Goal: Book appointment/travel/reservation

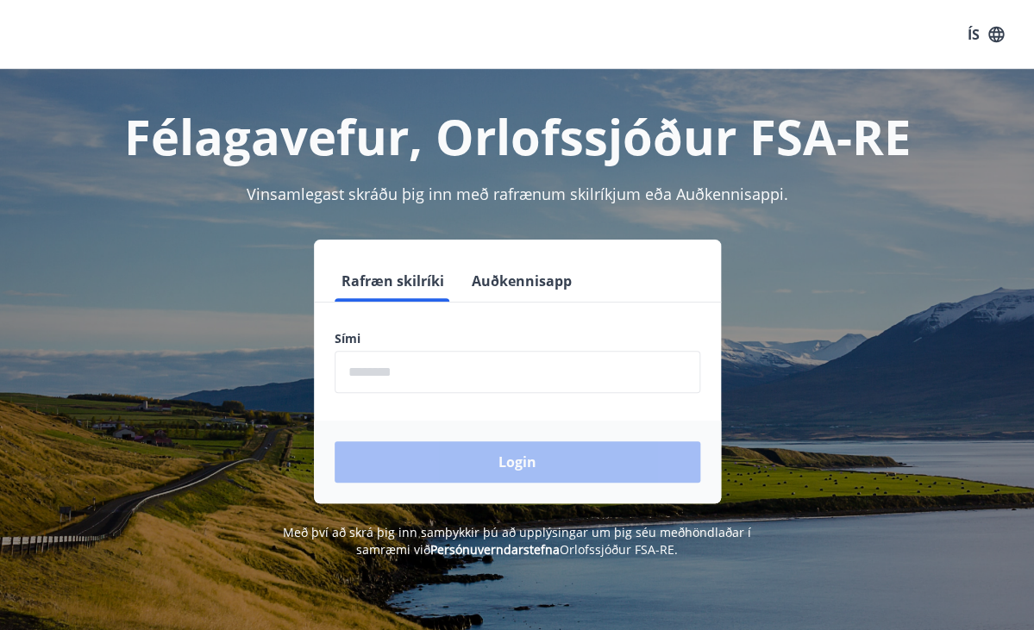
click at [407, 363] on input "phone" at bounding box center [518, 372] width 366 height 42
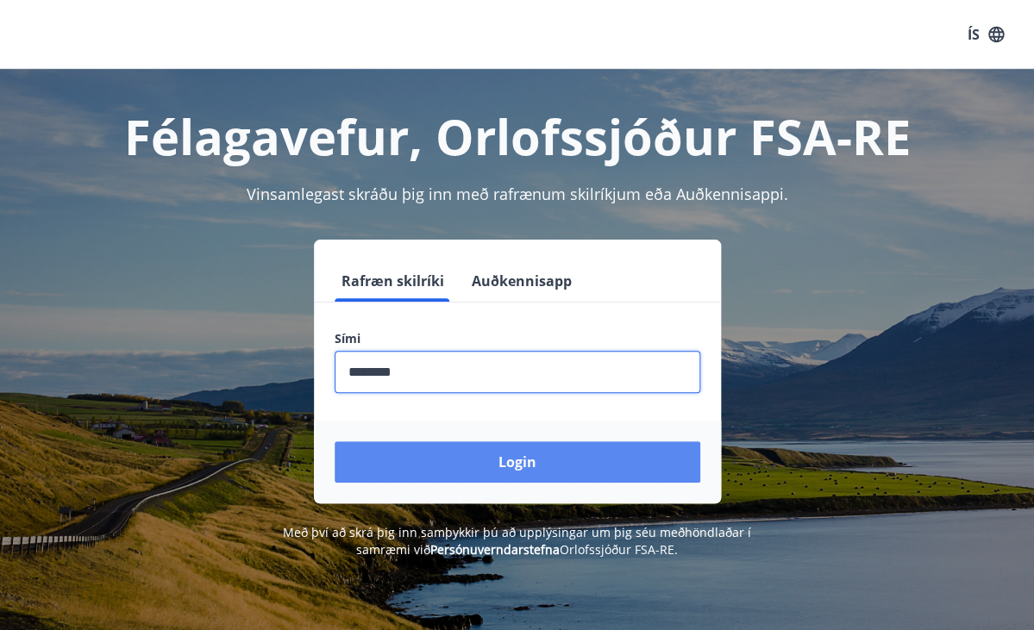
type input "********"
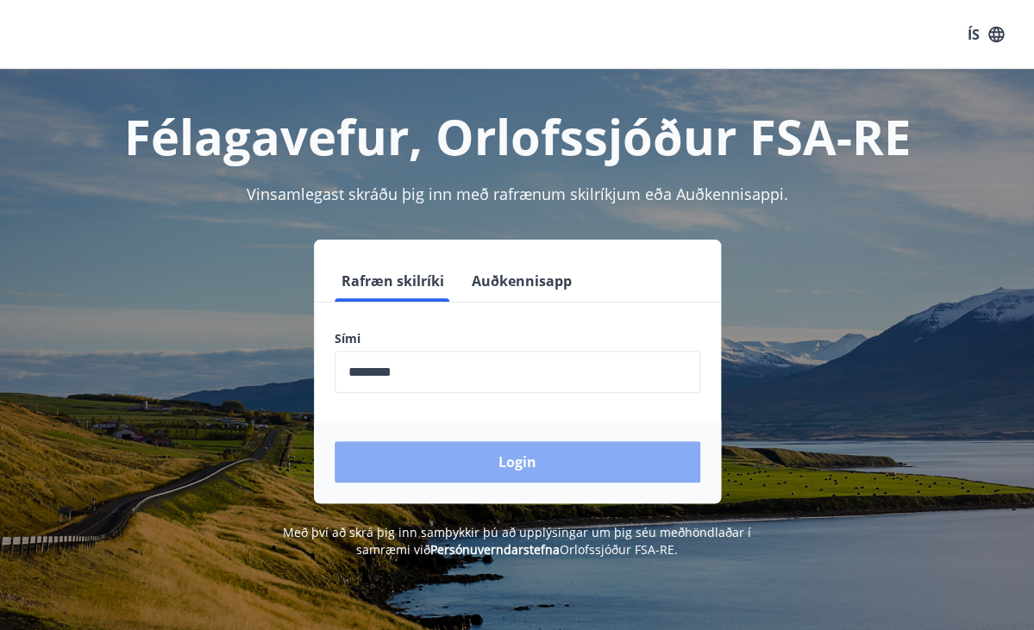
click at [515, 457] on button "Login" at bounding box center [518, 461] width 366 height 41
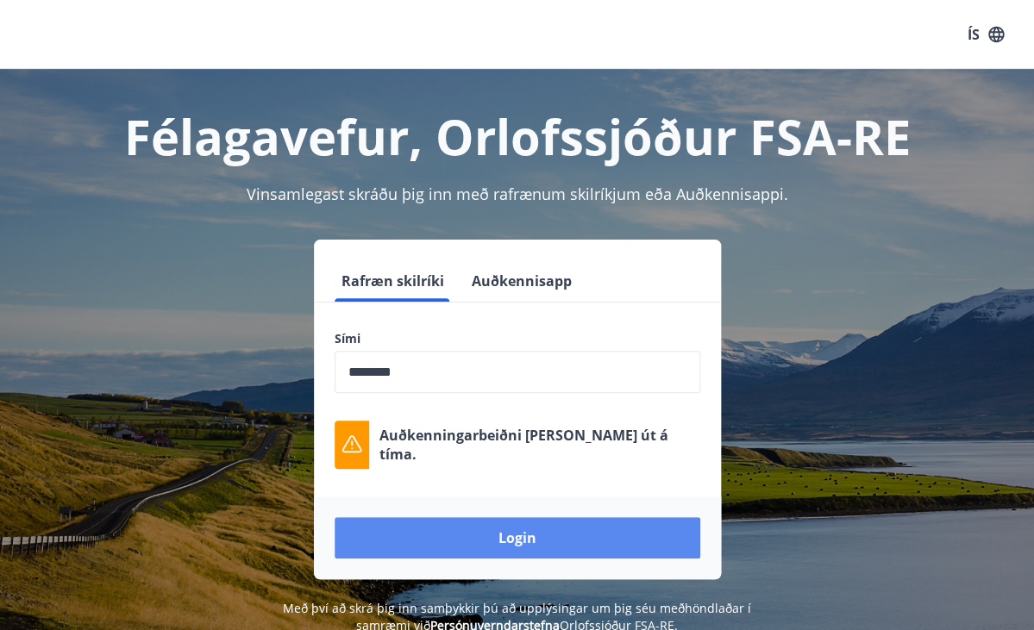
click at [508, 546] on button "Login" at bounding box center [518, 537] width 366 height 41
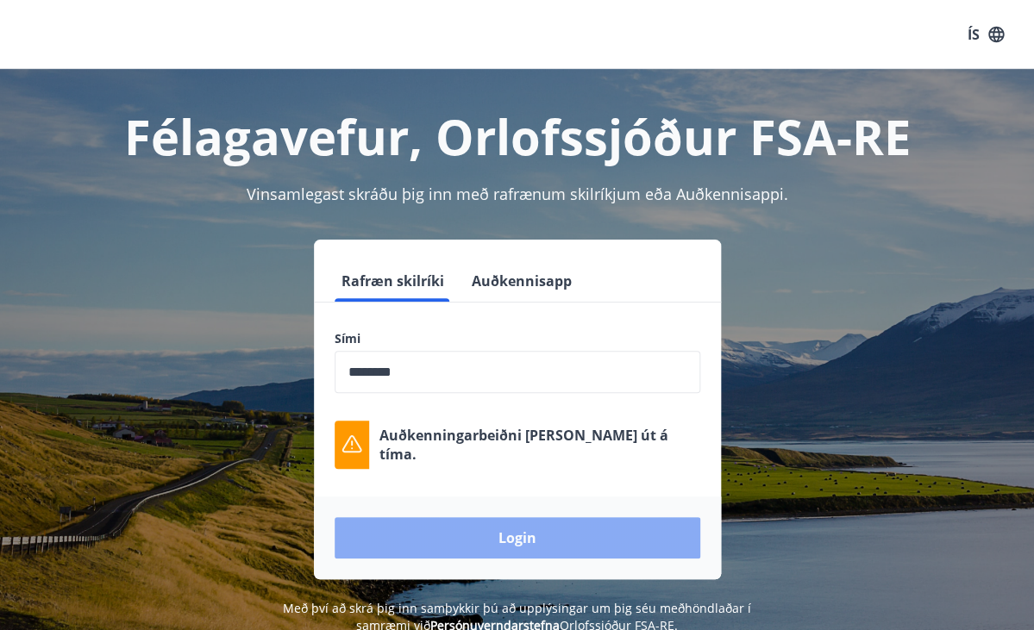
click at [560, 527] on button "Login" at bounding box center [518, 537] width 366 height 41
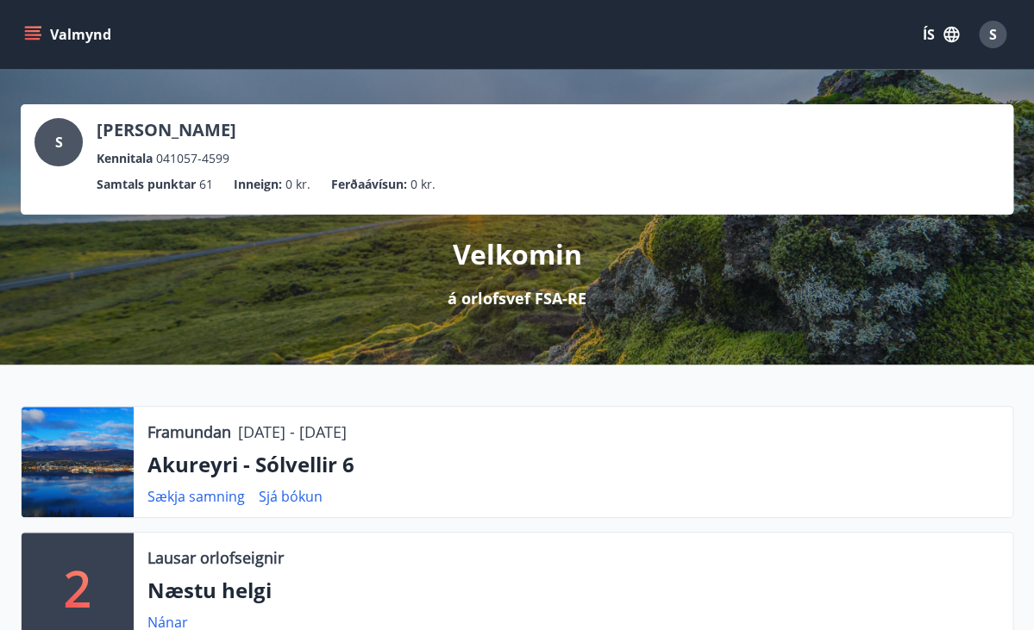
click at [40, 32] on icon "menu" at bounding box center [32, 34] width 17 height 17
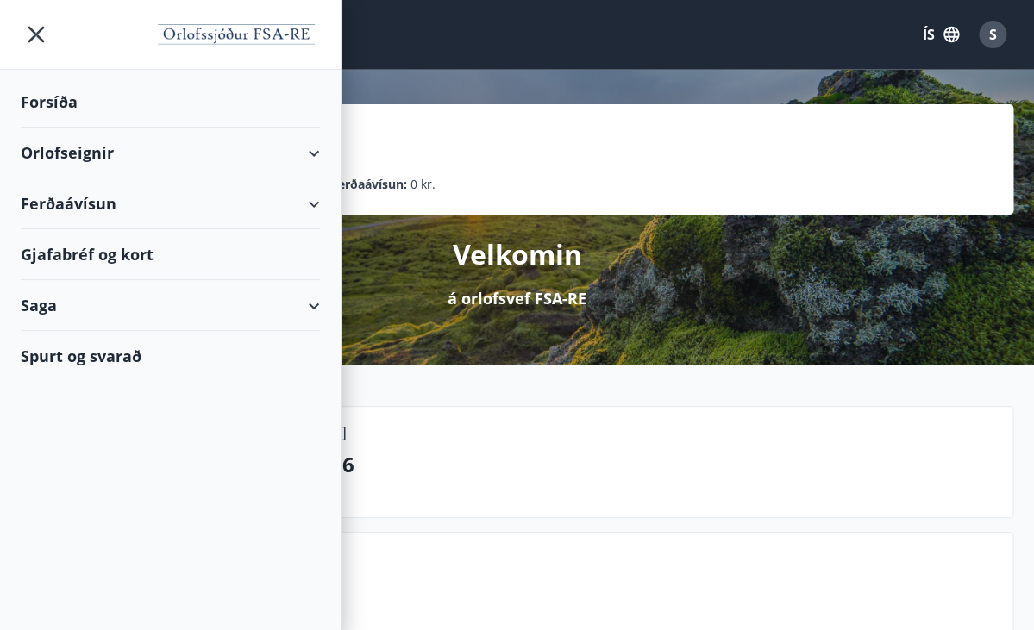
click at [95, 151] on div "Orlofseignir" at bounding box center [170, 153] width 299 height 51
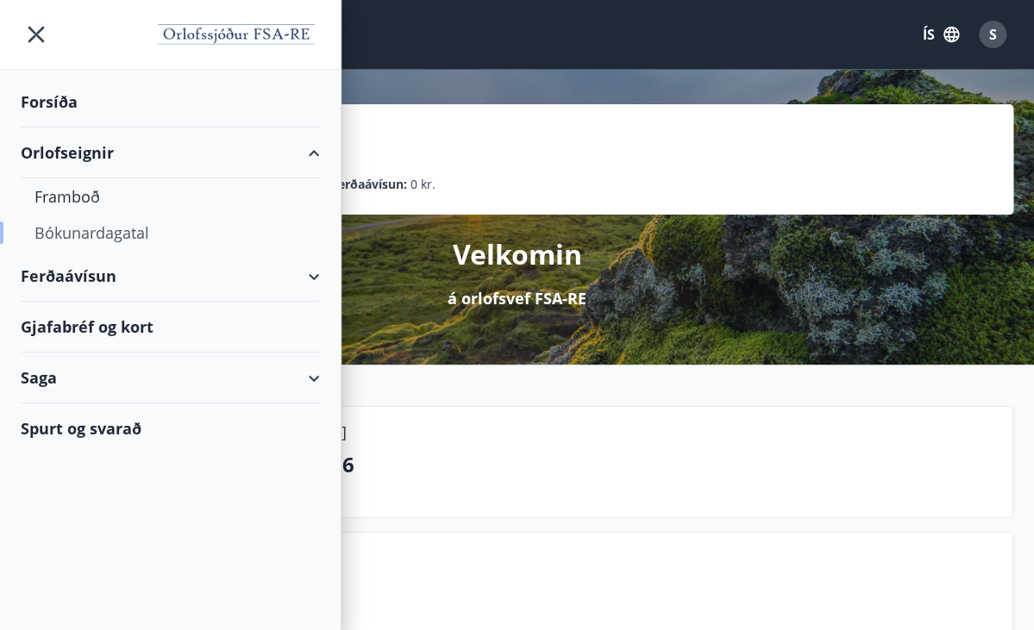
click at [101, 235] on div "Bókunardagatal" at bounding box center [170, 233] width 272 height 36
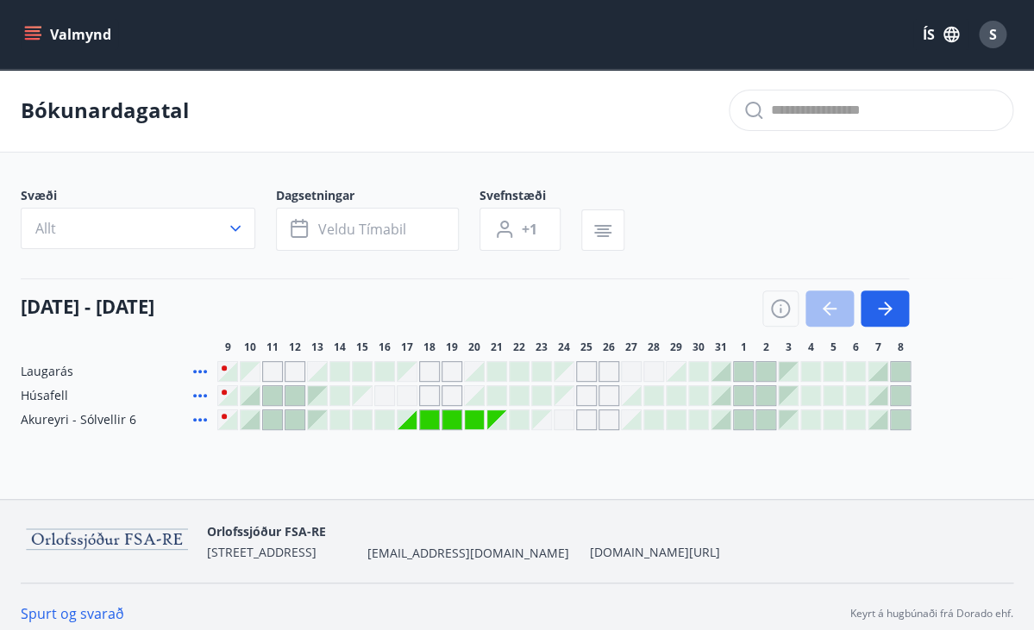
click at [368, 399] on div "Gráir dagar eru ekki bókanlegir" at bounding box center [362, 395] width 19 height 19
click at [380, 421] on div at bounding box center [384, 419] width 19 height 19
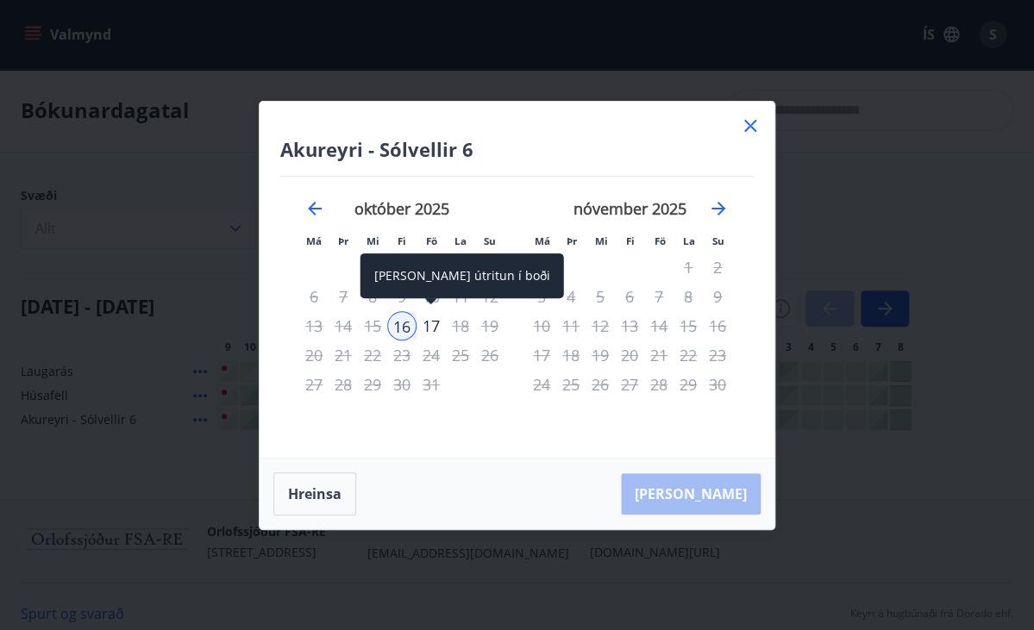
click at [437, 324] on div "17" at bounding box center [430, 325] width 29 height 29
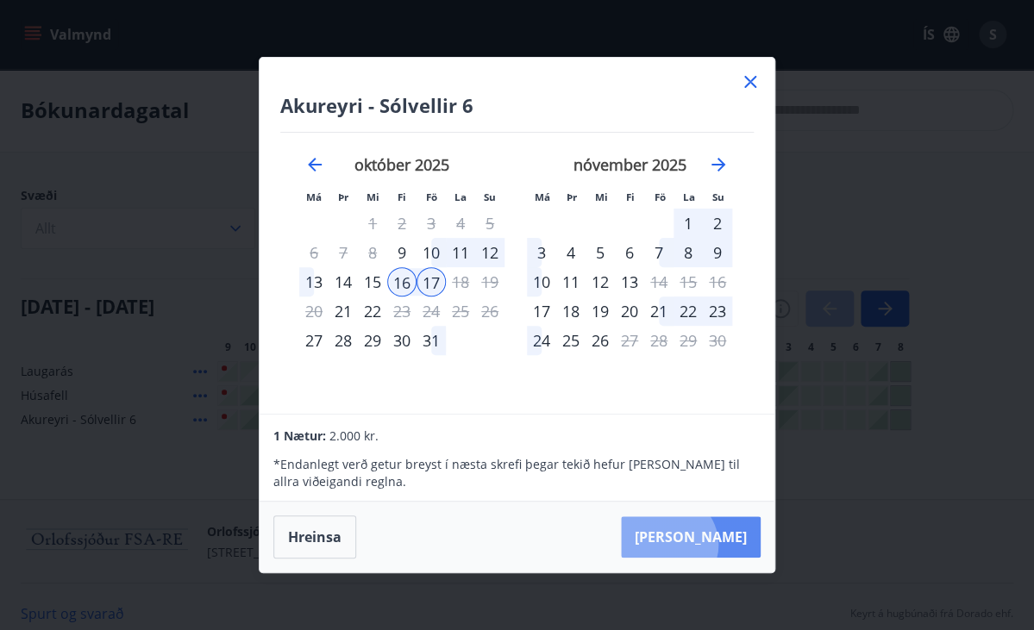
click at [719, 544] on button "Taka Frá" at bounding box center [691, 536] width 140 height 41
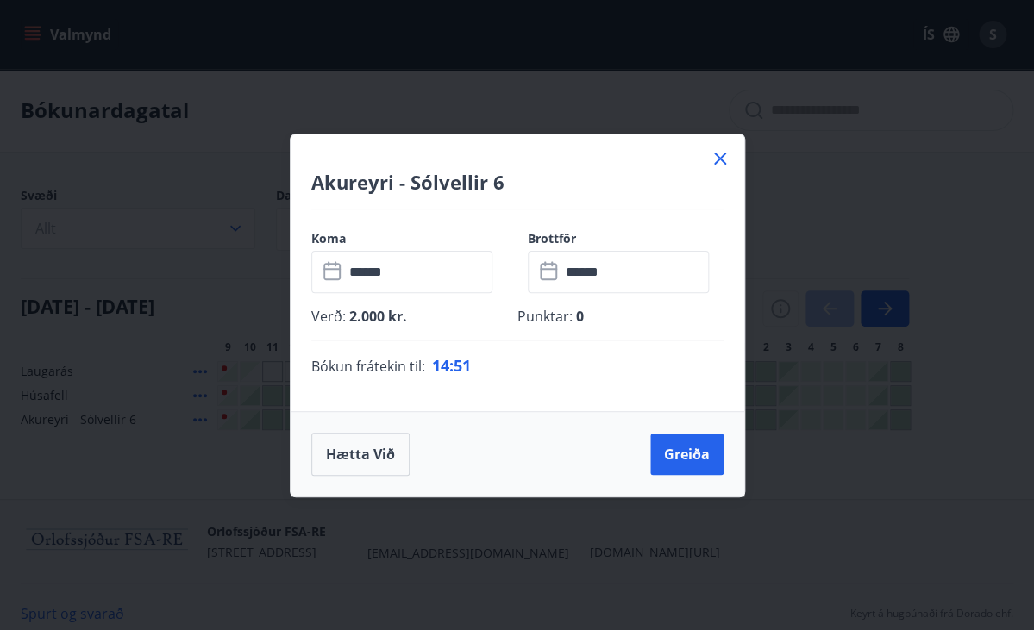
click at [722, 159] on icon at bounding box center [720, 158] width 21 height 21
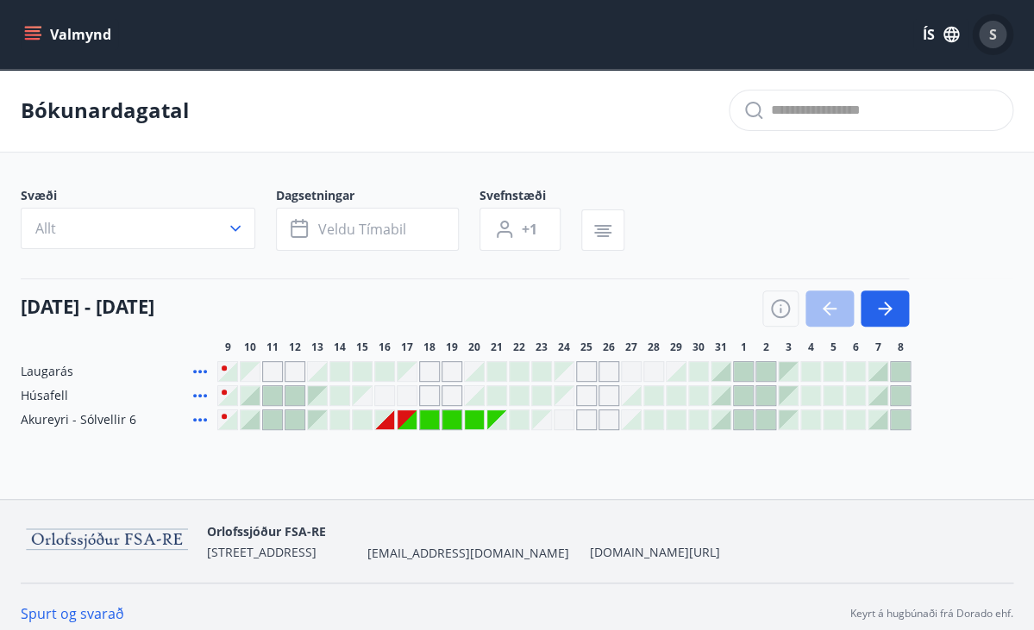
click at [988, 35] on div "S" at bounding box center [993, 35] width 28 height 28
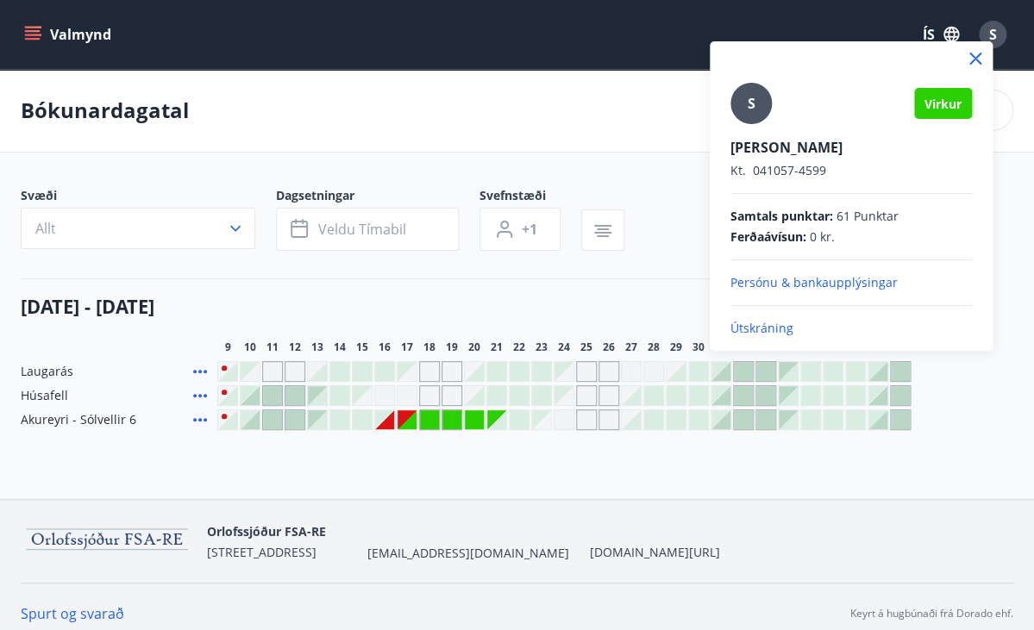
click at [973, 59] on icon at bounding box center [975, 59] width 12 height 12
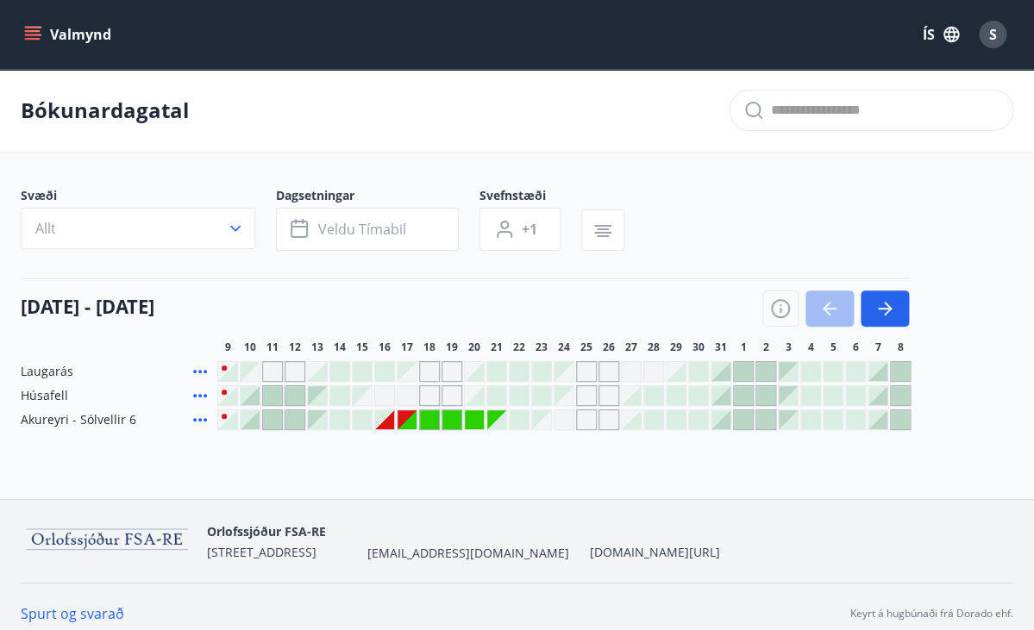
click at [550, 101] on div "Bókunardagatal" at bounding box center [517, 111] width 1034 height 84
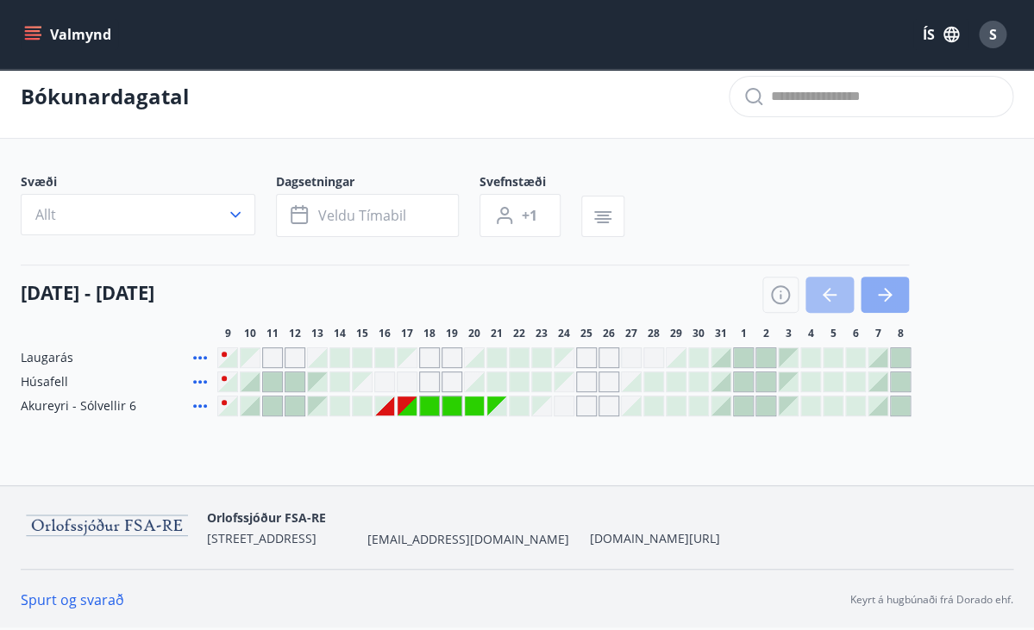
click at [896, 287] on button "button" at bounding box center [884, 295] width 48 height 36
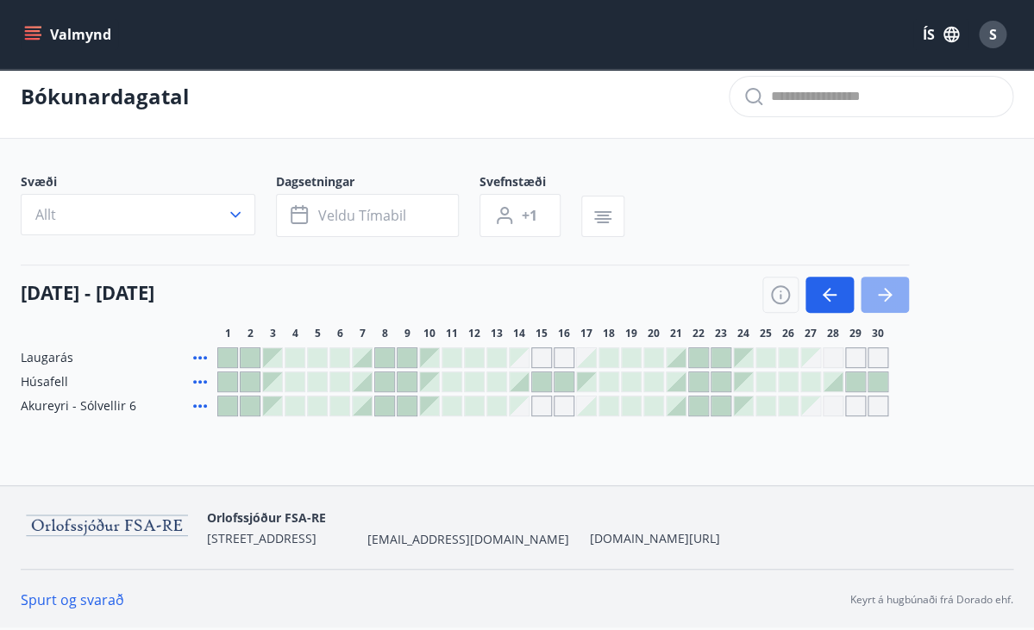
click at [887, 296] on icon "button" at bounding box center [884, 295] width 21 height 21
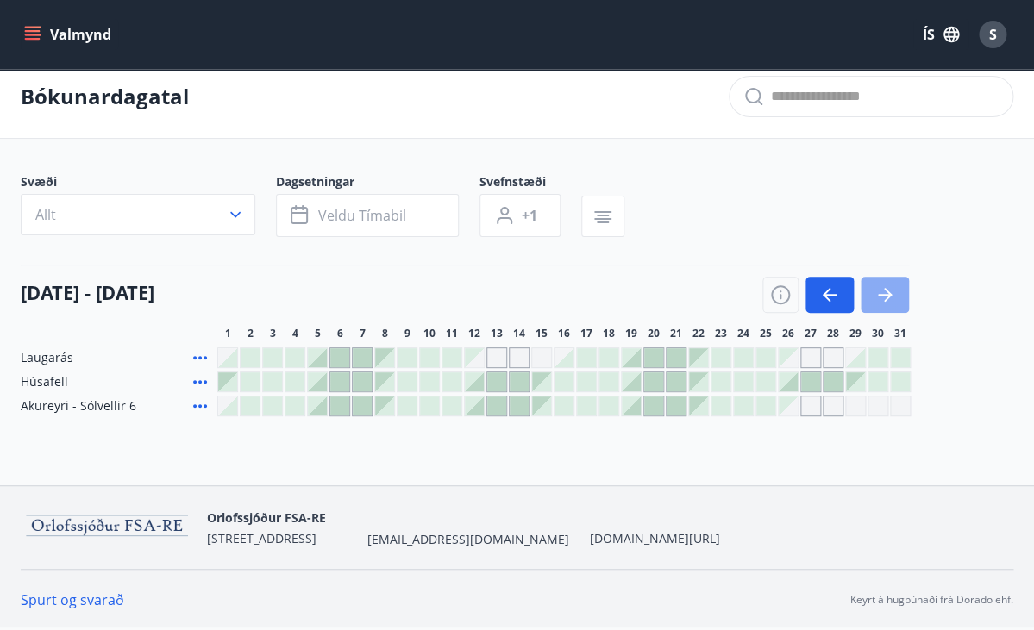
click at [887, 296] on icon "button" at bounding box center [884, 295] width 21 height 21
